Goal: Information Seeking & Learning: Learn about a topic

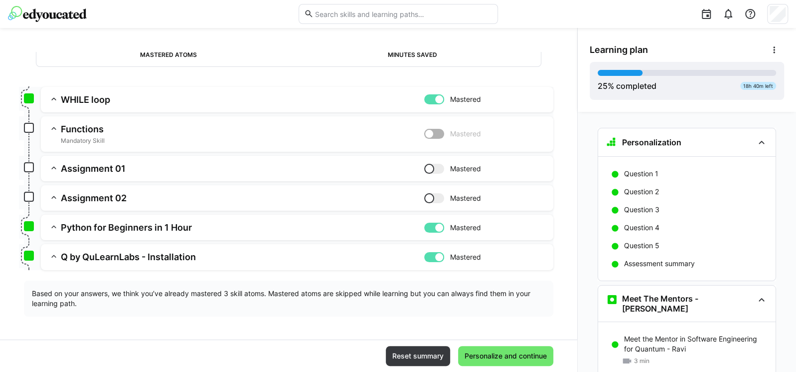
click at [77, 170] on h3 "Assignment 01" at bounding box center [243, 168] width 364 height 11
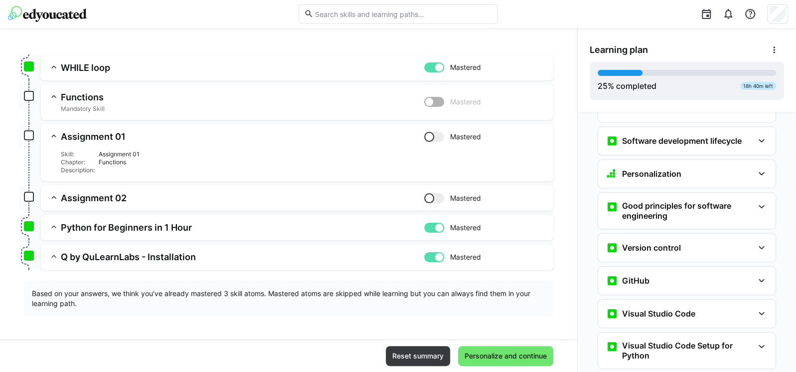
scroll to position [479, 0]
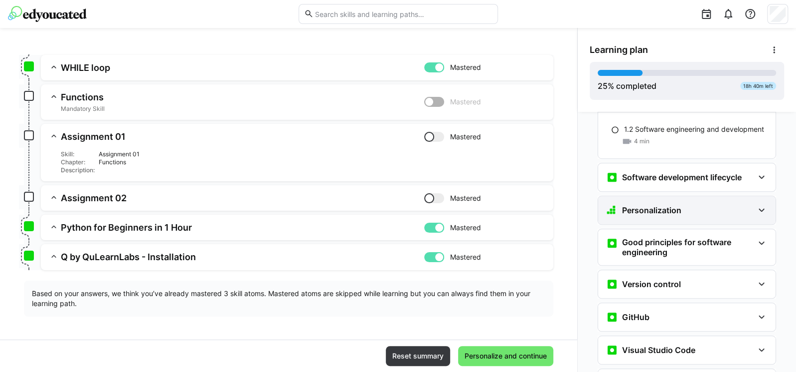
click at [679, 204] on div "Personalization" at bounding box center [680, 210] width 148 height 12
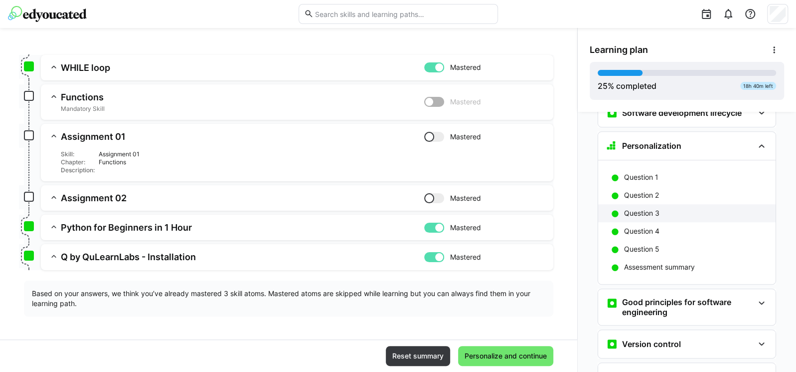
scroll to position [538, 0]
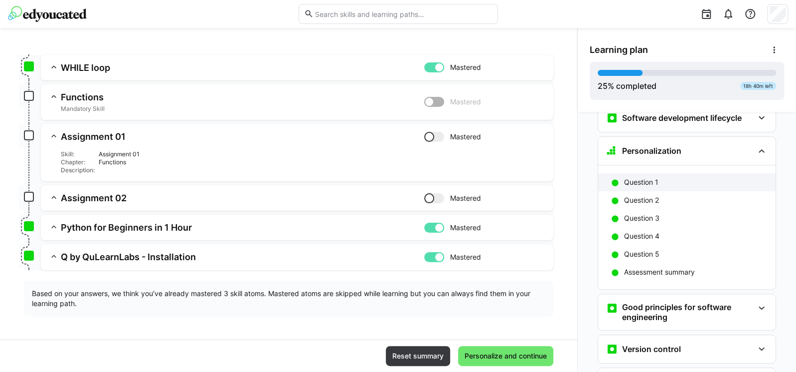
click at [637, 177] on p "Question 1" at bounding box center [641, 182] width 34 height 10
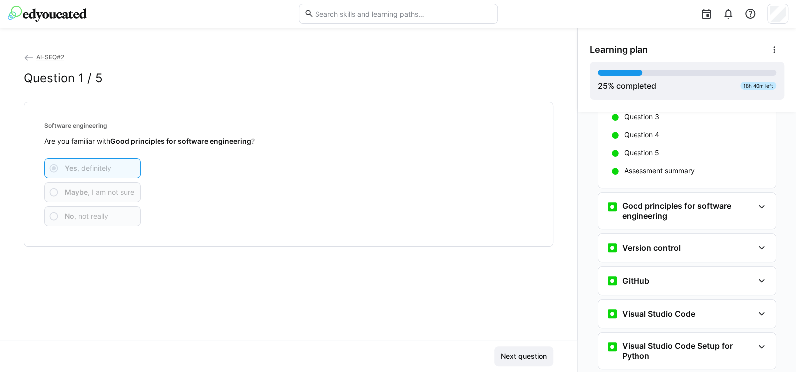
scroll to position [665, 0]
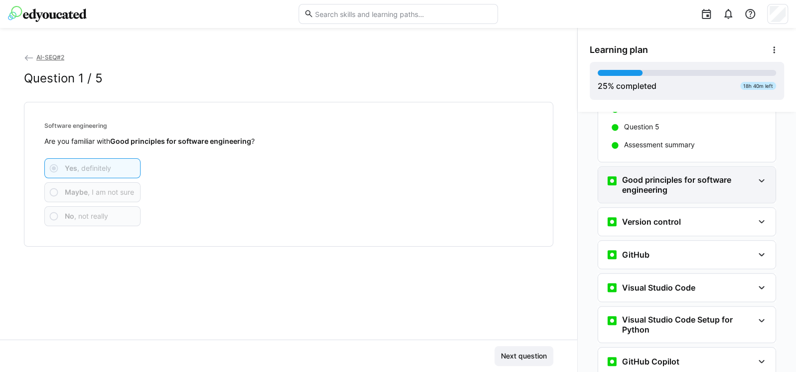
click at [643, 175] on h3 "Good principles for software engineering" at bounding box center [688, 185] width 132 height 20
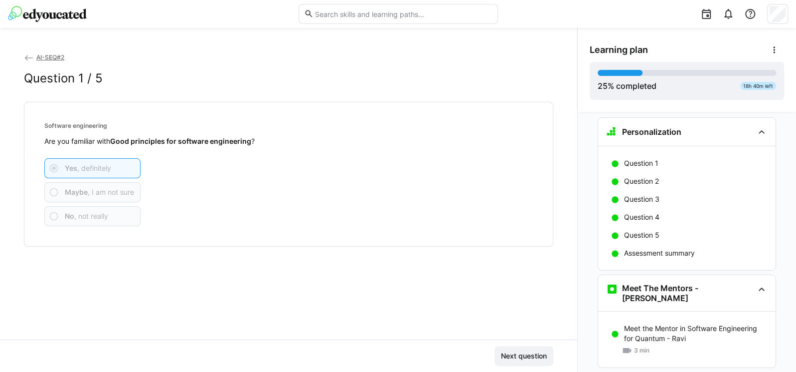
scroll to position [7, 0]
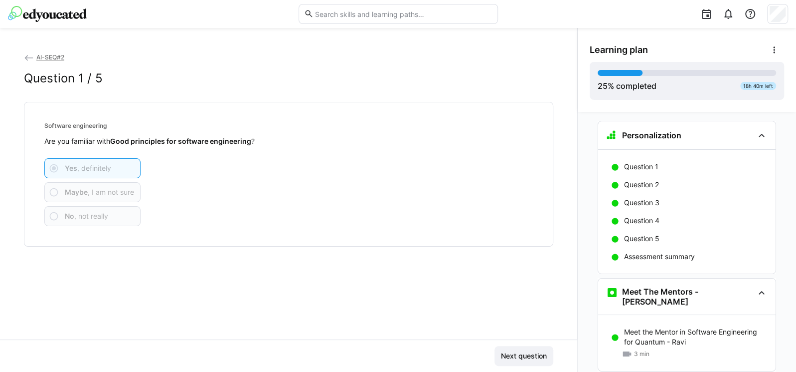
click at [28, 55] on eds-icon at bounding box center [29, 58] width 10 height 10
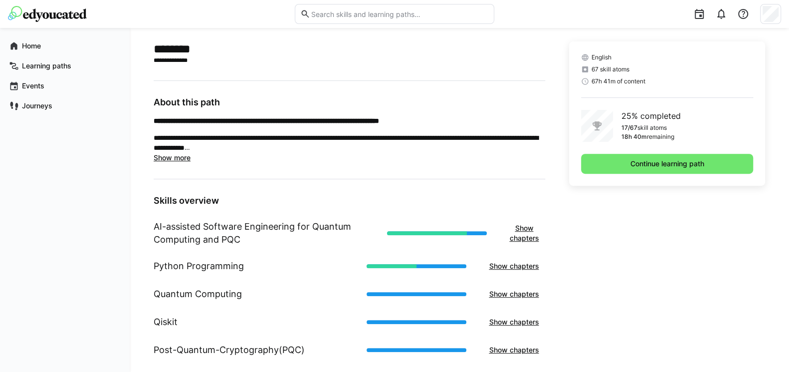
scroll to position [239, 0]
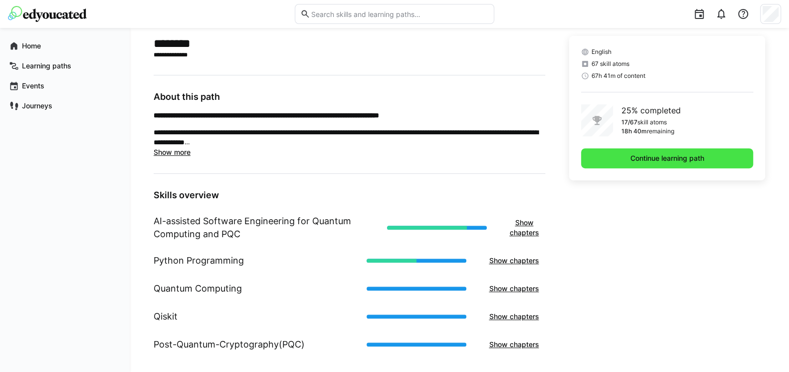
click at [651, 158] on span "Continue learning path" at bounding box center [667, 158] width 77 height 10
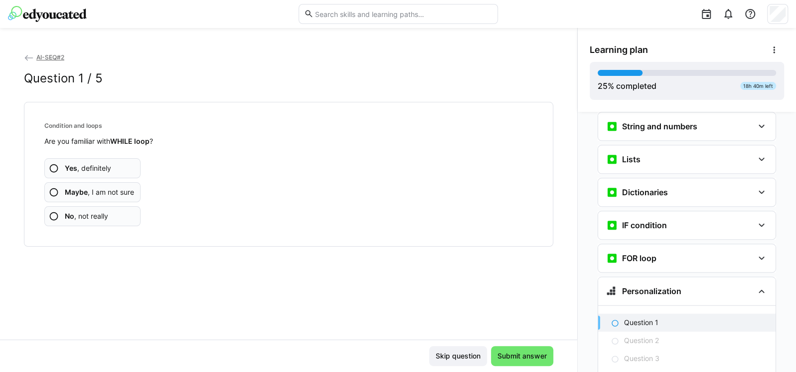
scroll to position [605, 0]
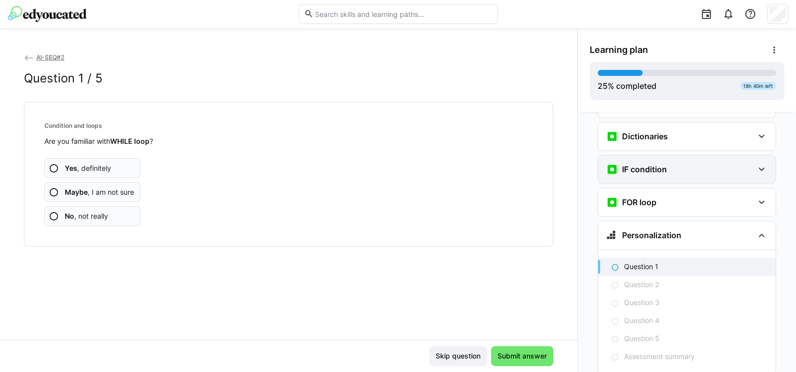
click at [705, 163] on div "IF condition" at bounding box center [680, 169] width 148 height 12
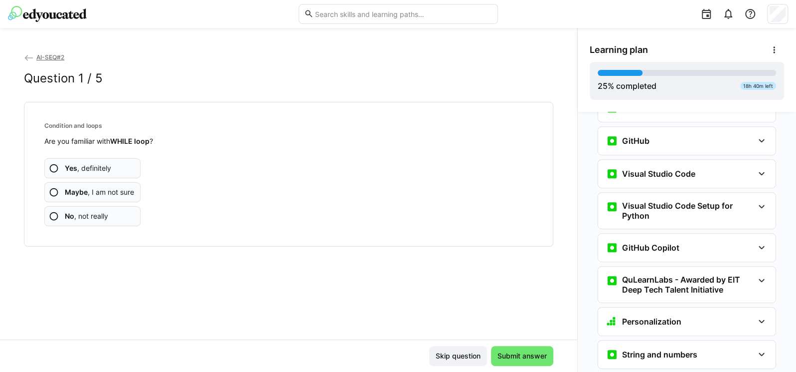
scroll to position [306, 0]
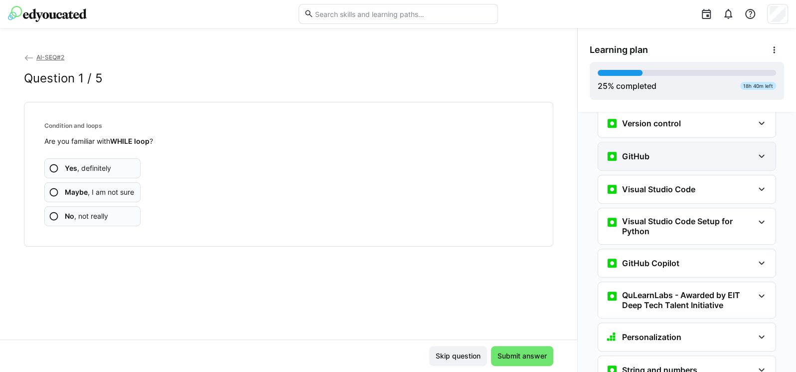
click at [664, 150] on div "GitHub" at bounding box center [680, 156] width 148 height 12
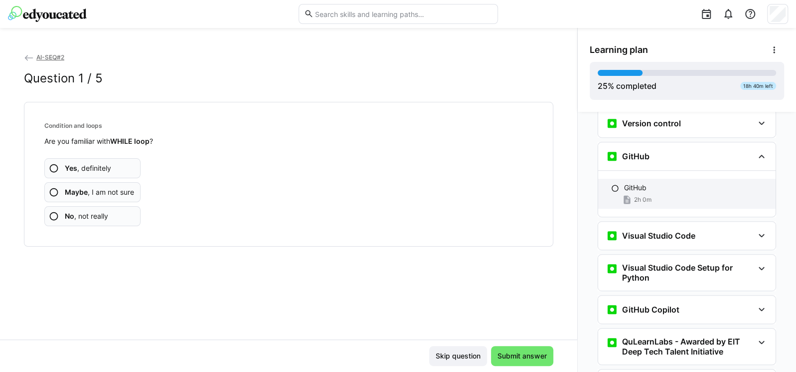
click at [657, 194] on div "2h 0m" at bounding box center [696, 199] width 144 height 10
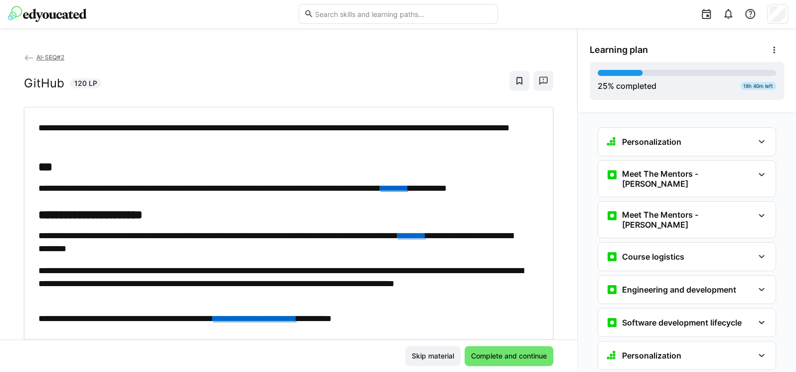
scroll to position [0, 0]
click at [675, 252] on h3 "Course logistics" at bounding box center [653, 257] width 62 height 10
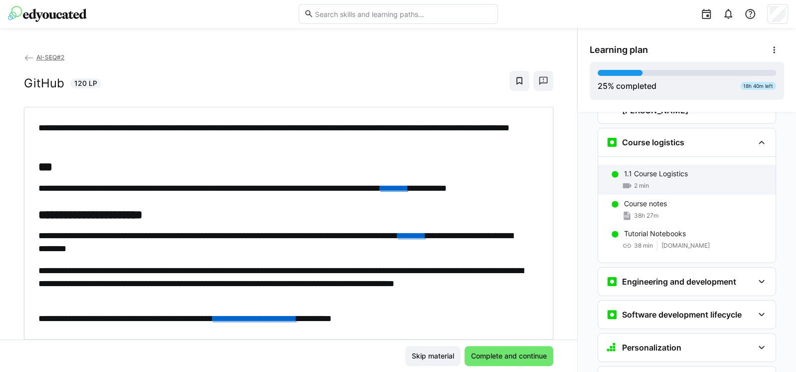
scroll to position [120, 0]
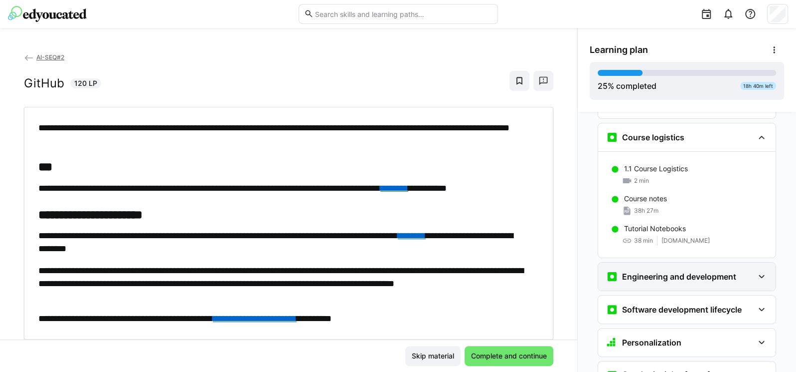
click at [691, 271] on h3 "Engineering and development" at bounding box center [679, 276] width 114 height 10
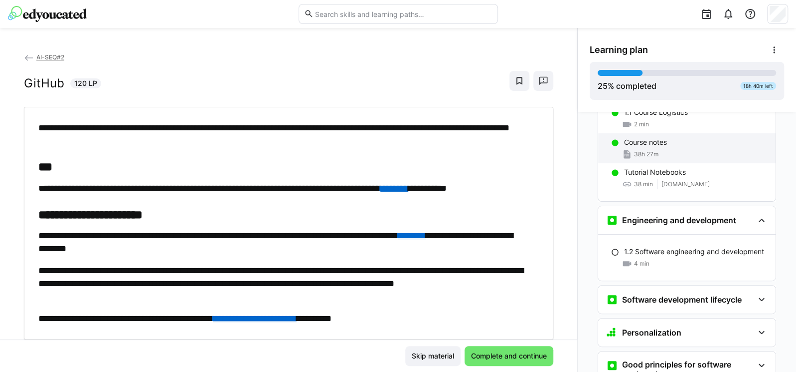
scroll to position [179, 0]
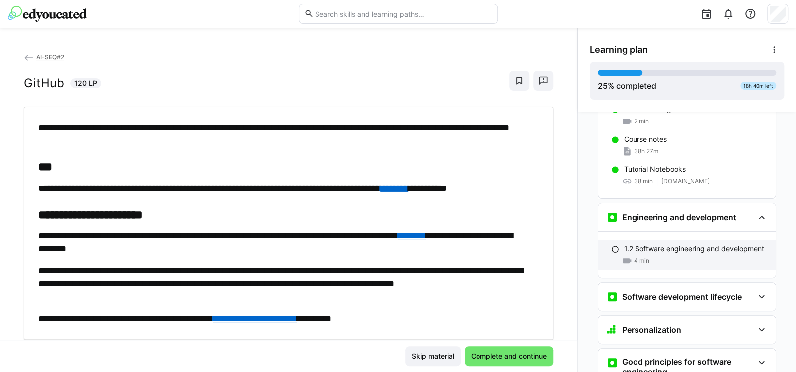
click at [687, 255] on div "4 min" at bounding box center [696, 260] width 144 height 10
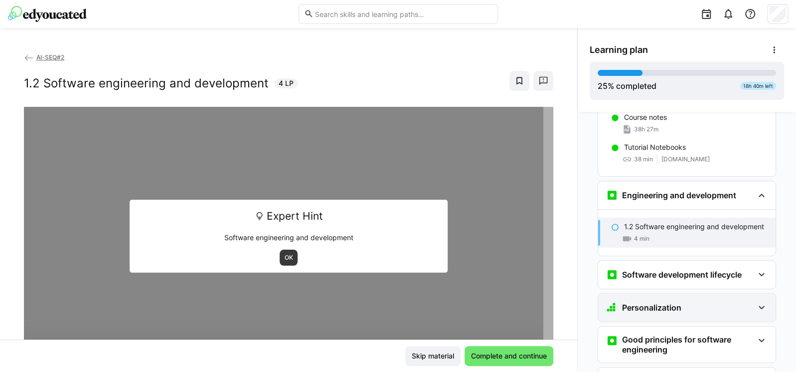
scroll to position [253, 0]
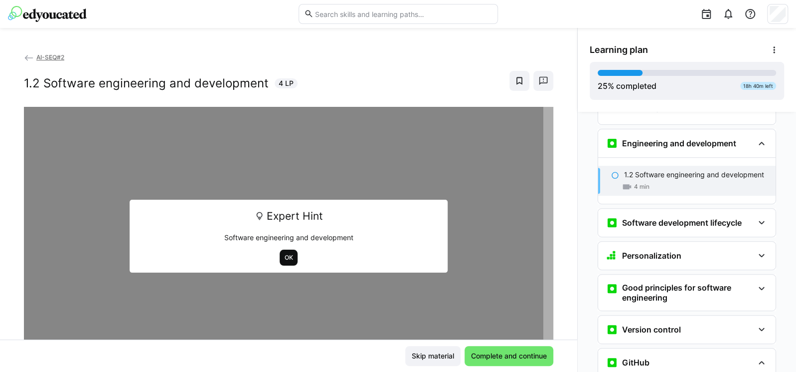
click at [285, 252] on span "OK" at bounding box center [289, 257] width 18 height 16
